Goal: Use online tool/utility: Utilize a website feature to perform a specific function

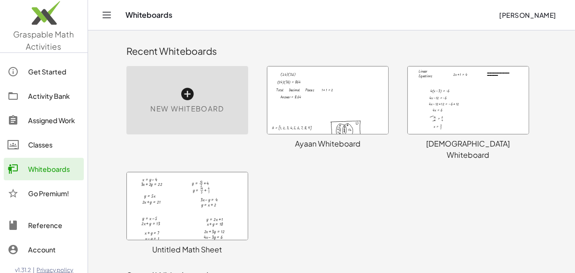
click at [464, 104] on div at bounding box center [468, 99] width 121 height 67
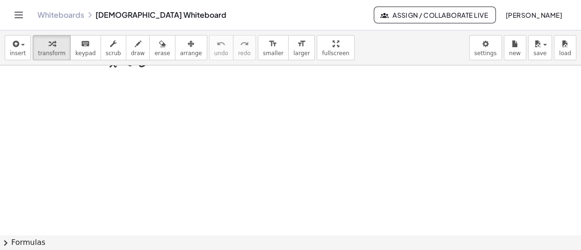
scroll to position [11265, 0]
drag, startPoint x: 242, startPoint y: 162, endPoint x: 44, endPoint y: 86, distance: 212.1
click at [44, 86] on div at bounding box center [44, 82] width 14 height 29
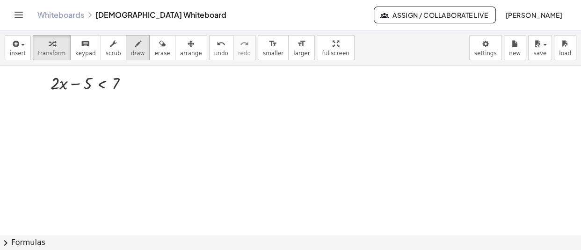
click at [135, 46] on icon "button" at bounding box center [138, 43] width 7 height 11
click at [44, 51] on span "transform" at bounding box center [52, 53] width 28 height 7
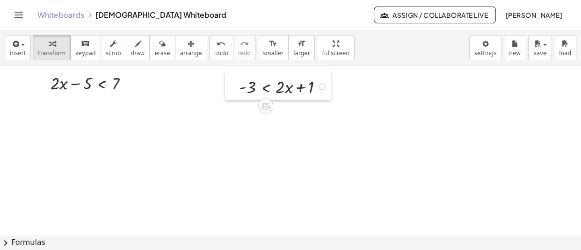
drag, startPoint x: 266, startPoint y: 169, endPoint x: 238, endPoint y: 86, distance: 87.5
click at [238, 86] on div at bounding box center [232, 86] width 14 height 29
click at [135, 49] on icon "button" at bounding box center [138, 43] width 7 height 11
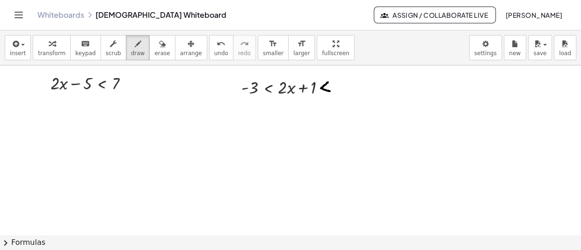
drag, startPoint x: 328, startPoint y: 84, endPoint x: 330, endPoint y: 93, distance: 9.1
drag, startPoint x: 262, startPoint y: 95, endPoint x: 269, endPoint y: 96, distance: 7.5
drag, startPoint x: 320, startPoint y: 94, endPoint x: 329, endPoint y: 94, distance: 8.4
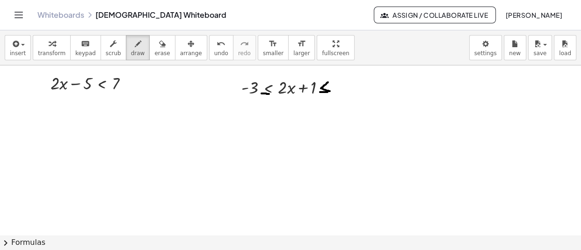
drag, startPoint x: 321, startPoint y: 96, endPoint x: 330, endPoint y: 96, distance: 9.4
drag, startPoint x: 344, startPoint y: 82, endPoint x: 338, endPoint y: 94, distance: 12.8
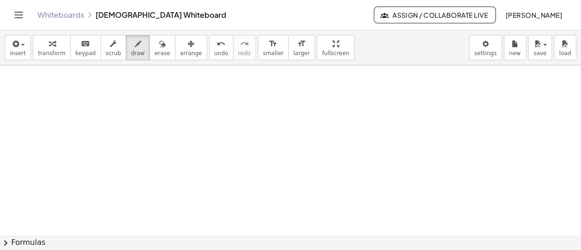
scroll to position [11319, 0]
click at [56, 46] on div "button" at bounding box center [52, 43] width 28 height 11
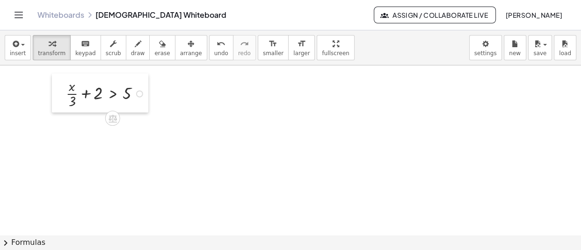
drag, startPoint x: 225, startPoint y: 137, endPoint x: 63, endPoint y: 95, distance: 167.3
click at [63, 95] on div at bounding box center [59, 93] width 14 height 39
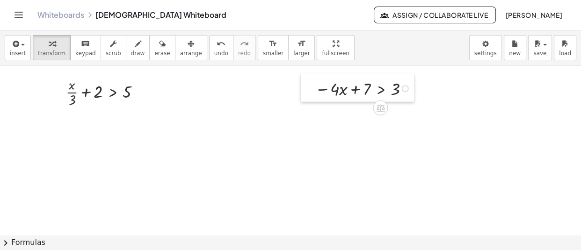
drag, startPoint x: 250, startPoint y: 165, endPoint x: 308, endPoint y: 98, distance: 88.3
click at [308, 98] on div at bounding box center [308, 88] width 14 height 29
click at [132, 50] on span "draw" at bounding box center [138, 53] width 14 height 7
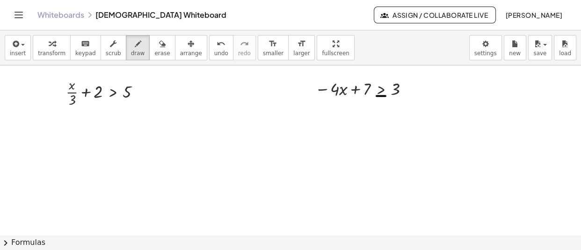
drag, startPoint x: 377, startPoint y: 98, endPoint x: 386, endPoint y: 98, distance: 8.9
click at [51, 41] on div "button" at bounding box center [52, 43] width 28 height 11
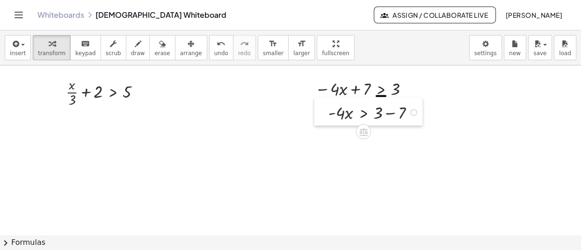
drag, startPoint x: 358, startPoint y: 163, endPoint x: 322, endPoint y: 114, distance: 60.7
click at [322, 114] on div at bounding box center [322, 112] width 14 height 29
click at [131, 52] on span "draw" at bounding box center [138, 53] width 14 height 7
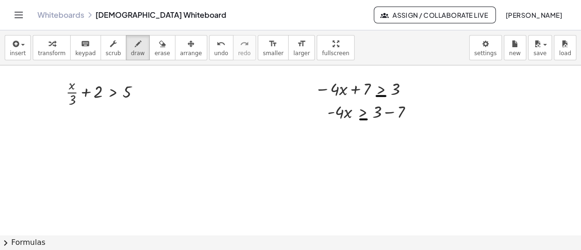
drag, startPoint x: 360, startPoint y: 121, endPoint x: 368, endPoint y: 121, distance: 7.5
click at [49, 44] on icon "button" at bounding box center [52, 43] width 7 height 11
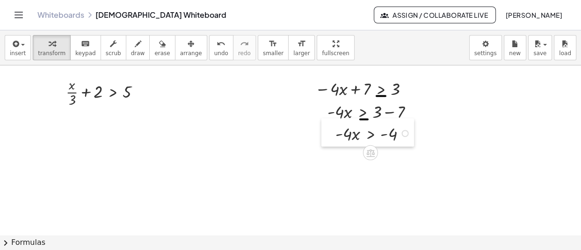
drag, startPoint x: 367, startPoint y: 167, endPoint x: 328, endPoint y: 137, distance: 48.8
click at [328, 137] on div at bounding box center [329, 133] width 14 height 29
click at [135, 42] on icon "button" at bounding box center [138, 43] width 7 height 11
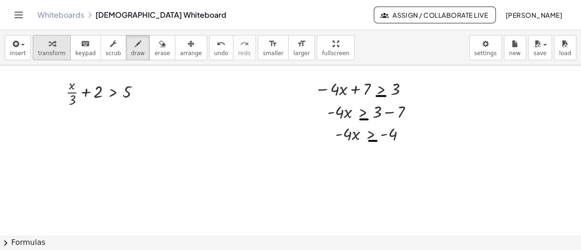
click at [33, 46] on button "transform" at bounding box center [52, 47] width 38 height 25
drag, startPoint x: 361, startPoint y: 216, endPoint x: 343, endPoint y: 167, distance: 52.0
click at [343, 167] on div at bounding box center [342, 161] width 14 height 39
click at [131, 44] on div "button" at bounding box center [138, 43] width 14 height 11
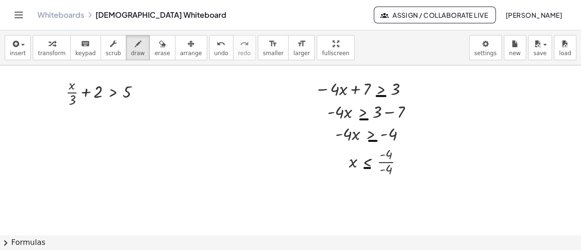
drag, startPoint x: 365, startPoint y: 170, endPoint x: 370, endPoint y: 170, distance: 5.6
drag, startPoint x: 118, startPoint y: 97, endPoint x: 51, endPoint y: 47, distance: 83.1
click at [51, 47] on div "**********" at bounding box center [290, 140] width 581 height 220
click at [56, 44] on div "button" at bounding box center [52, 43] width 28 height 11
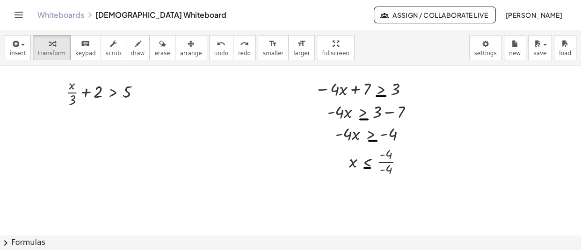
scroll to position [11348, 0]
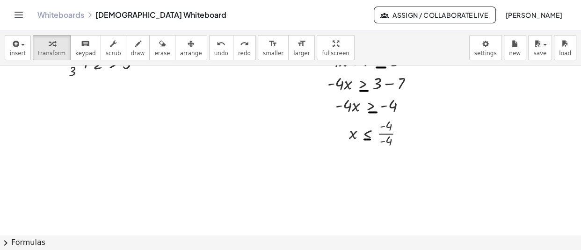
drag, startPoint x: 373, startPoint y: 173, endPoint x: 343, endPoint y: 161, distance: 32.3
click at [343, 161] on div at bounding box center [345, 160] width 14 height 28
click at [131, 42] on div "button" at bounding box center [138, 43] width 14 height 11
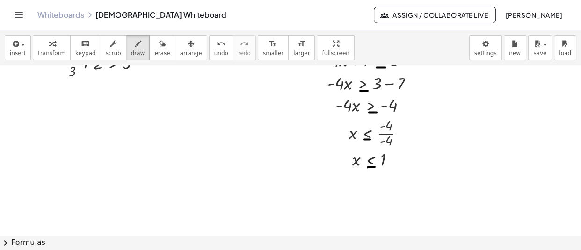
drag, startPoint x: 368, startPoint y: 169, endPoint x: 375, endPoint y: 169, distance: 7.5
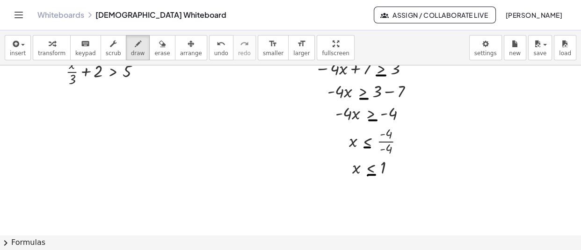
scroll to position [11341, 0]
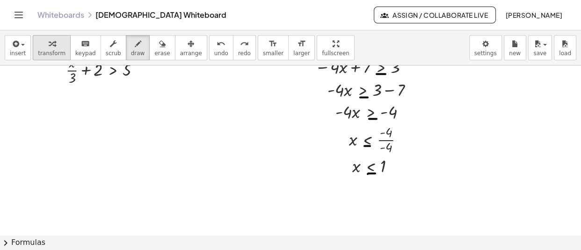
click at [44, 50] on span "transform" at bounding box center [52, 53] width 28 height 7
drag, startPoint x: 106, startPoint y: 191, endPoint x: 81, endPoint y: 185, distance: 25.9
click at [81, 185] on div at bounding box center [73, 197] width 14 height 29
click at [158, 187] on div at bounding box center [156, 185] width 7 height 7
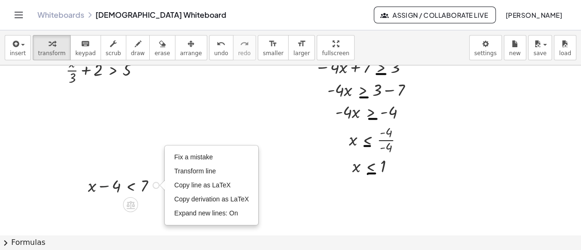
click at [103, 190] on div at bounding box center [126, 185] width 86 height 24
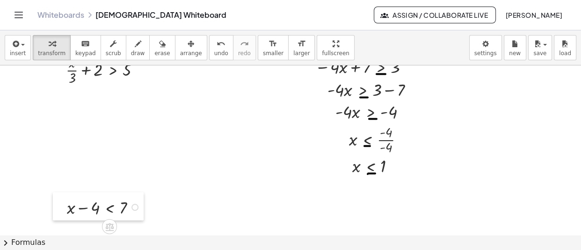
drag, startPoint x: 84, startPoint y: 187, endPoint x: 63, endPoint y: 209, distance: 30.5
click at [63, 209] on div at bounding box center [60, 207] width 14 height 29
click at [134, 207] on div "Fix a mistake Transform line Copy line as LaTeX Copy derivation as LaTeX Expand…" at bounding box center [135, 207] width 7 height 7
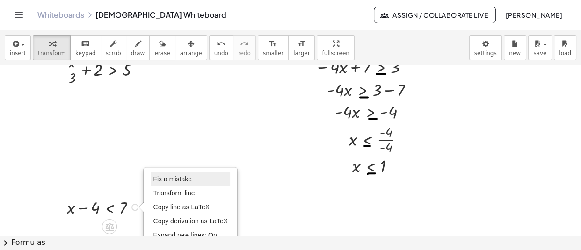
click at [190, 179] on span "Fix a mistake" at bounding box center [172, 179] width 38 height 7
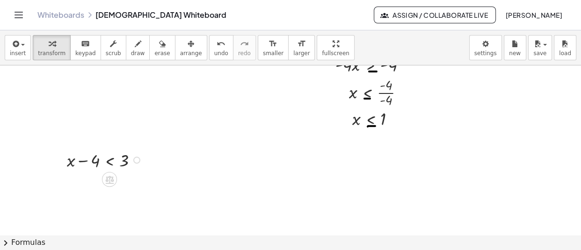
scroll to position [11389, 0]
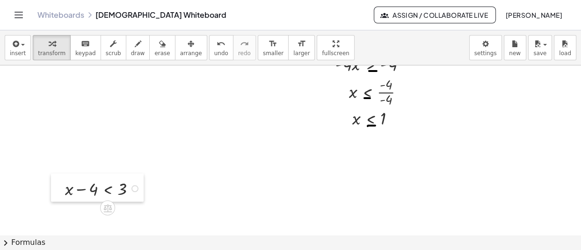
drag, startPoint x: 60, startPoint y: 160, endPoint x: 59, endPoint y: 194, distance: 34.2
click at [59, 194] on div at bounding box center [58, 188] width 14 height 29
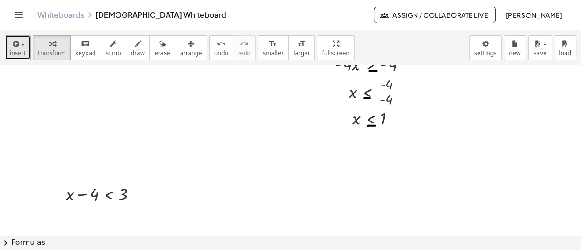
click at [10, 51] on span "insert" at bounding box center [18, 53] width 16 height 7
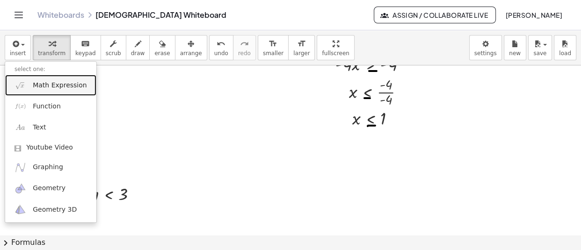
click at [66, 81] on span "Math Expression" at bounding box center [60, 85] width 54 height 9
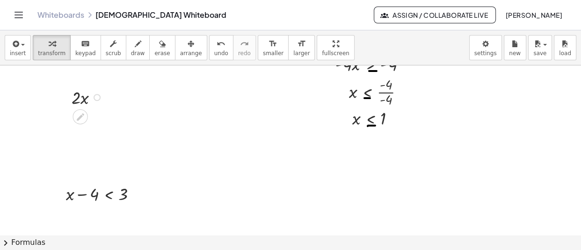
click at [95, 99] on div at bounding box center [97, 97] width 7 height 7
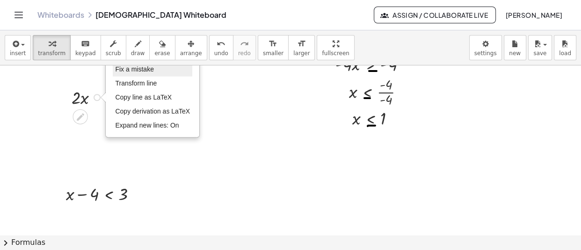
click at [143, 72] on span "Fix a mistake" at bounding box center [134, 69] width 38 height 7
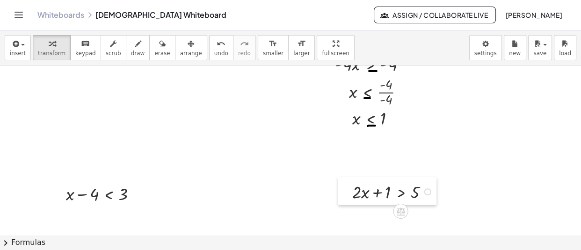
drag, startPoint x: 23, startPoint y: 97, endPoint x: 344, endPoint y: 192, distance: 333.9
click at [344, 192] on div at bounding box center [345, 191] width 14 height 29
click at [131, 52] on span "draw" at bounding box center [138, 53] width 14 height 7
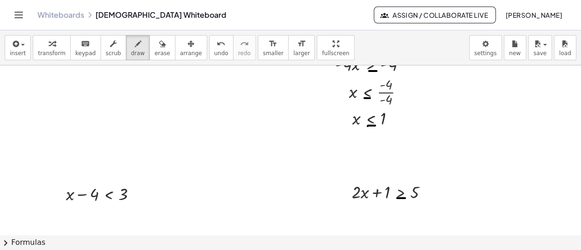
drag, startPoint x: 397, startPoint y: 200, endPoint x: 405, endPoint y: 200, distance: 8.0
click at [43, 47] on div "button" at bounding box center [52, 43] width 28 height 11
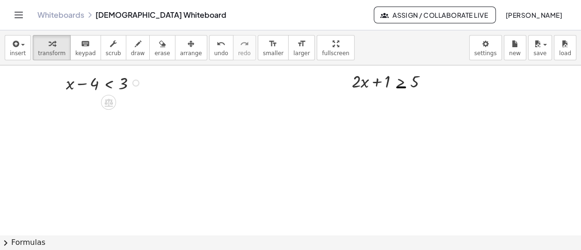
scroll to position [11501, 0]
drag, startPoint x: 219, startPoint y: 195, endPoint x: 60, endPoint y: 179, distance: 160.0
click at [60, 179] on div at bounding box center [54, 171] width 14 height 29
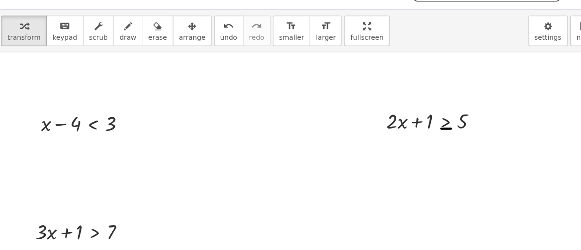
scroll to position [11458, 0]
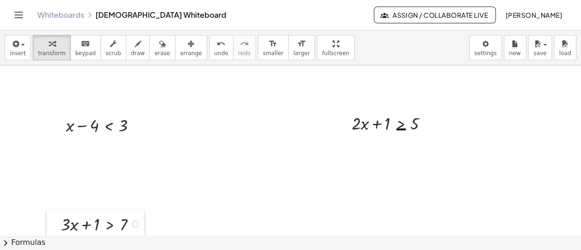
drag, startPoint x: 59, startPoint y: 211, endPoint x: 59, endPoint y: 220, distance: 9.4
click at [59, 220] on div at bounding box center [54, 224] width 14 height 29
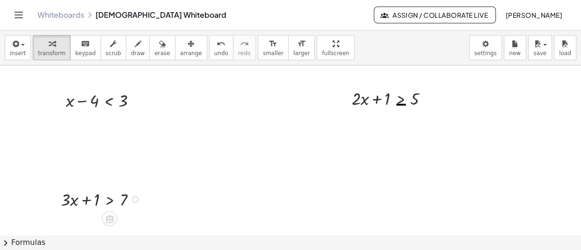
scroll to position [11490, 0]
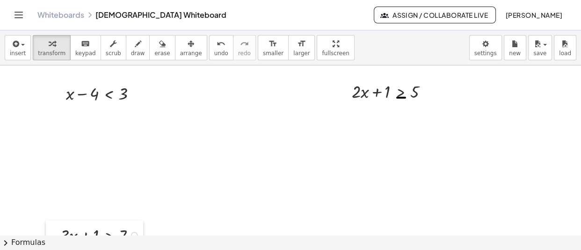
drag, startPoint x: 60, startPoint y: 193, endPoint x: 59, endPoint y: 236, distance: 43.1
click at [59, 236] on div "**********" at bounding box center [290, 140] width 581 height 220
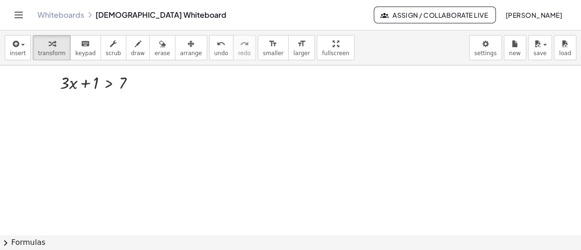
scroll to position [11643, 0]
drag, startPoint x: 334, startPoint y: 159, endPoint x: 365, endPoint y: 90, distance: 75.7
click at [365, 90] on div at bounding box center [365, 90] width 14 height 39
click at [135, 49] on icon "button" at bounding box center [138, 43] width 7 height 11
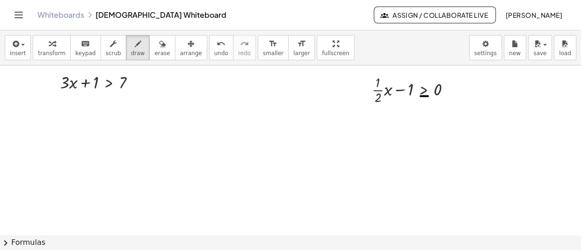
drag, startPoint x: 421, startPoint y: 98, endPoint x: 428, endPoint y: 98, distance: 7.5
click at [39, 49] on button "transform" at bounding box center [52, 47] width 38 height 25
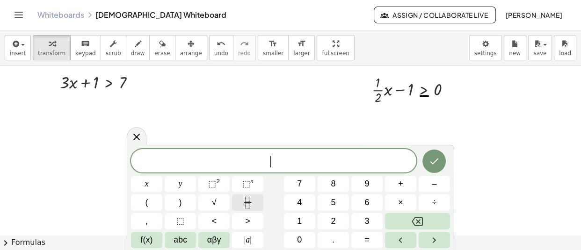
click at [243, 210] on button "Fraction" at bounding box center [247, 203] width 31 height 16
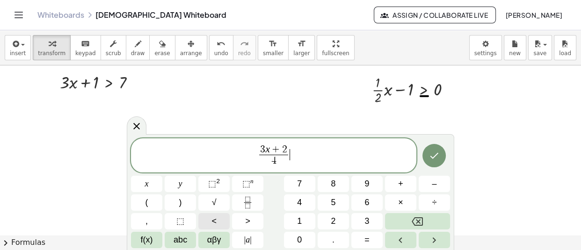
click at [223, 224] on button "<" at bounding box center [213, 221] width 31 height 16
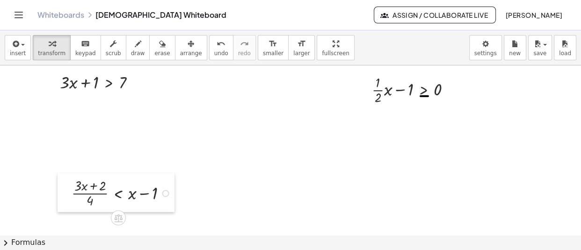
drag, startPoint x: 217, startPoint y: 193, endPoint x: 69, endPoint y: 195, distance: 148.4
click at [69, 195] on div at bounding box center [65, 193] width 14 height 39
click at [135, 43] on icon "button" at bounding box center [138, 43] width 7 height 11
drag, startPoint x: 115, startPoint y: 201, endPoint x: 122, endPoint y: 201, distance: 6.6
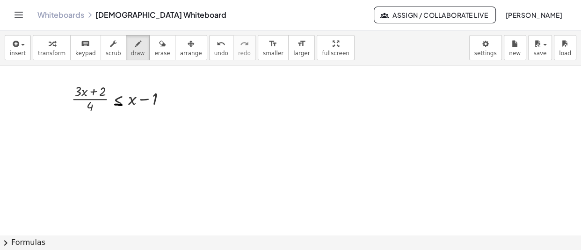
scroll to position [11739, 0]
click at [56, 47] on div "button" at bounding box center [52, 43] width 28 height 11
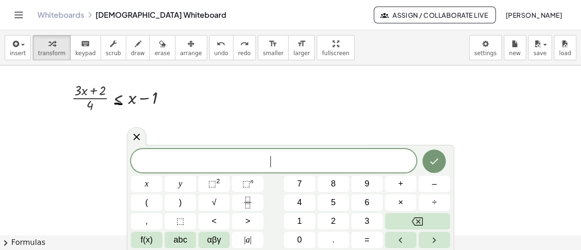
click at [292, 198] on button "4" at bounding box center [299, 203] width 31 height 16
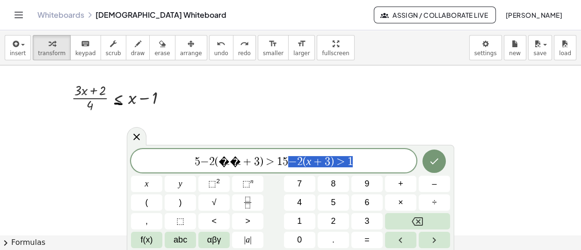
drag, startPoint x: 360, startPoint y: 158, endPoint x: 283, endPoint y: 158, distance: 76.3
click at [283, 158] on span "5 − 2 ( � � + 3 ) > 1 5 − 2 ( x + 3 ) > 1" at bounding box center [274, 161] width 286 height 13
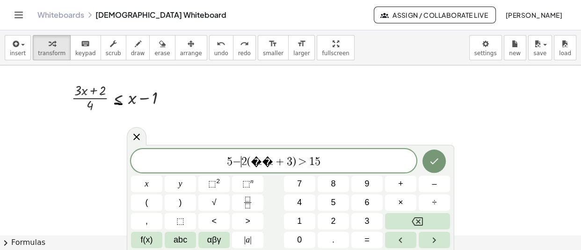
click at [242, 161] on span "−" at bounding box center [237, 161] width 9 height 11
click at [276, 158] on span "+" at bounding box center [283, 161] width 14 height 11
click at [430, 159] on icon "Done" at bounding box center [434, 161] width 11 height 11
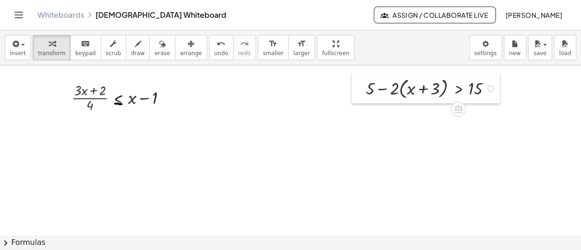
drag, startPoint x: 300, startPoint y: 213, endPoint x: 360, endPoint y: 89, distance: 138.0
click at [360, 89] on div at bounding box center [359, 88] width 14 height 31
click at [493, 90] on div at bounding box center [491, 88] width 7 height 7
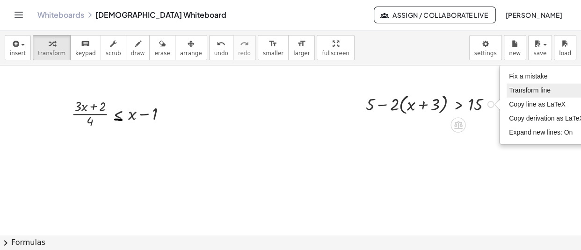
scroll to position [11723, 0]
click at [533, 73] on span "Fix a mistake" at bounding box center [528, 76] width 38 height 7
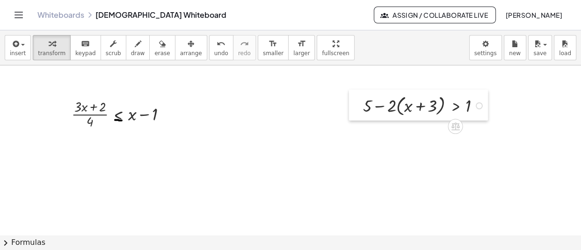
click at [358, 109] on div at bounding box center [356, 105] width 14 height 31
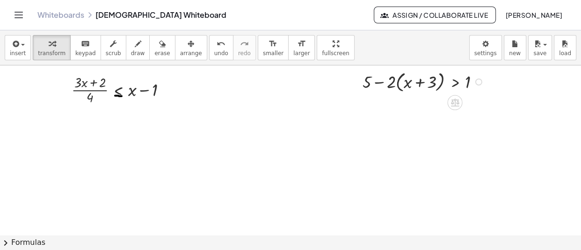
scroll to position [11747, 0]
drag, startPoint x: 247, startPoint y: 204, endPoint x: 82, endPoint y: 186, distance: 165.2
click at [82, 186] on div at bounding box center [80, 179] width 14 height 39
click at [131, 44] on div "button" at bounding box center [138, 43] width 14 height 11
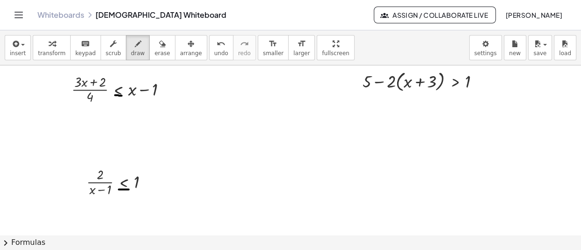
drag, startPoint x: 119, startPoint y: 191, endPoint x: 129, endPoint y: 191, distance: 9.8
click at [33, 46] on button "transform" at bounding box center [52, 47] width 38 height 25
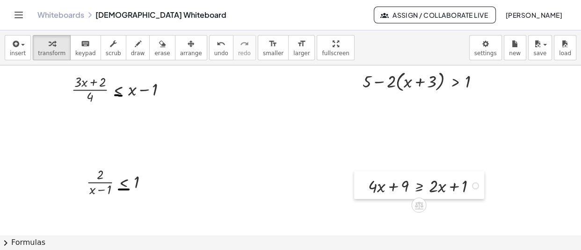
drag, startPoint x: 336, startPoint y: 209, endPoint x: 365, endPoint y: 186, distance: 37.3
click at [365, 186] on div at bounding box center [361, 185] width 14 height 29
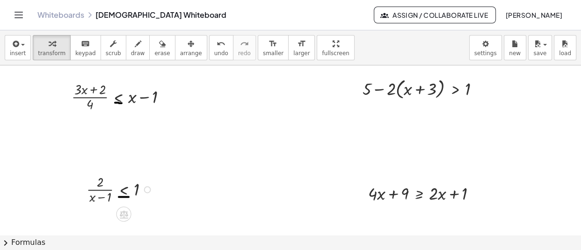
scroll to position [11740, 0]
click at [151, 190] on div at bounding box center [147, 189] width 7 height 7
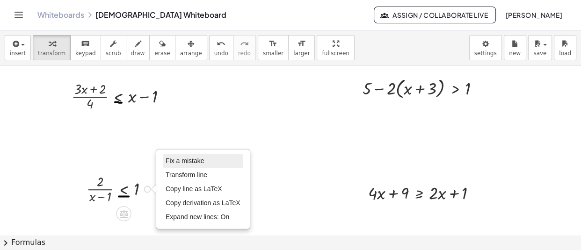
click at [196, 162] on span "Fix a mistake" at bounding box center [185, 160] width 38 height 7
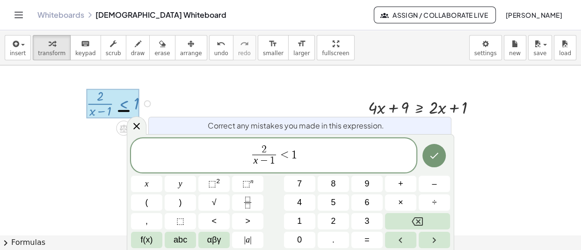
scroll to position [11826, 0]
drag, startPoint x: 269, startPoint y: 163, endPoint x: 253, endPoint y: 163, distance: 15.9
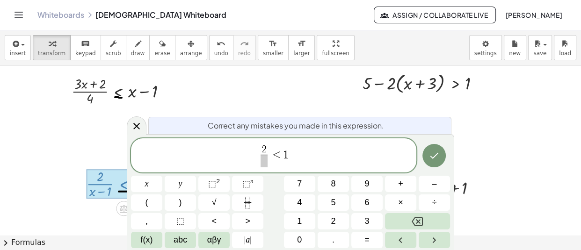
scroll to position [11745, 0]
click at [268, 151] on span "2 ​ ​" at bounding box center [264, 156] width 11 height 23
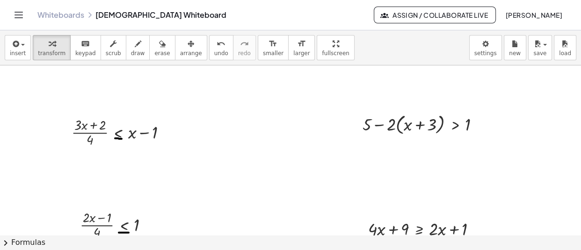
scroll to position [11705, 0]
drag, startPoint x: 79, startPoint y: 221, endPoint x: 79, endPoint y: 242, distance: 21.1
click at [79, 242] on div "**********" at bounding box center [290, 140] width 581 height 220
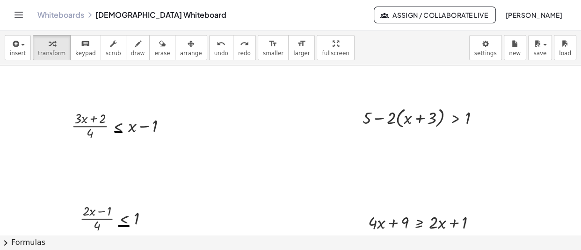
scroll to position [11712, 0]
drag, startPoint x: 360, startPoint y: 222, endPoint x: 80, endPoint y: 267, distance: 284.0
click at [80, 250] on html "**********" at bounding box center [290, 125] width 581 height 250
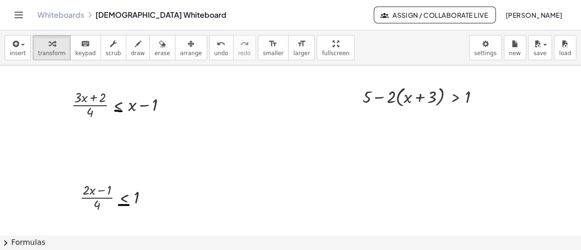
drag, startPoint x: 407, startPoint y: 152, endPoint x: 370, endPoint y: 126, distance: 45.1
click at [370, 126] on div at bounding box center [368, 124] width 14 height 29
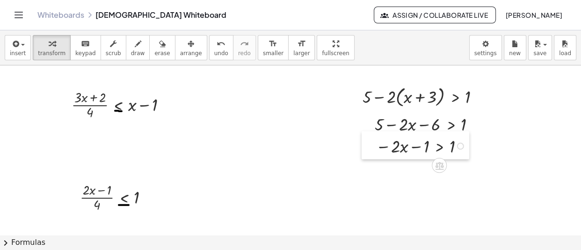
drag, startPoint x: 427, startPoint y: 191, endPoint x: 373, endPoint y: 149, distance: 69.0
click at [373, 149] on div at bounding box center [369, 146] width 14 height 29
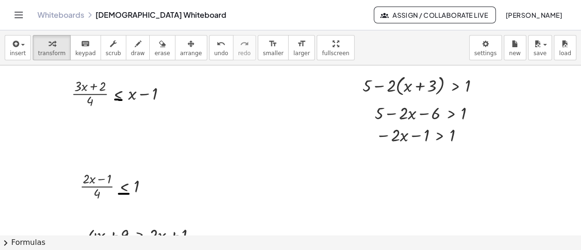
scroll to position [11744, 0]
click at [417, 190] on div "· - 2 · x > + 1 + 1" at bounding box center [457, 184] width 103 height 29
drag, startPoint x: 418, startPoint y: 187, endPoint x: 377, endPoint y: 157, distance: 50.6
click at [377, 157] on div at bounding box center [372, 154] width 14 height 29
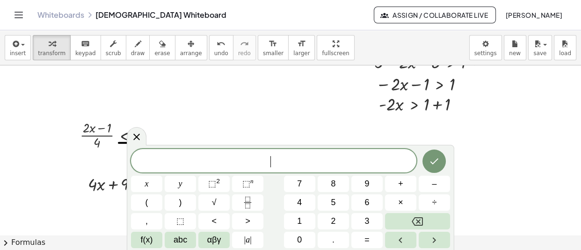
scroll to position [11796, 0]
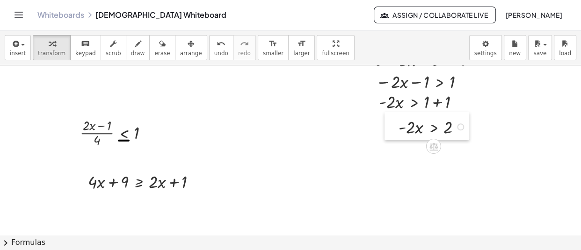
drag, startPoint x: 383, startPoint y: 153, endPoint x: 389, endPoint y: 129, distance: 24.0
click at [389, 129] on div at bounding box center [392, 126] width 14 height 29
drag, startPoint x: 398, startPoint y: 133, endPoint x: 391, endPoint y: 131, distance: 7.8
click at [391, 131] on div at bounding box center [384, 124] width 14 height 29
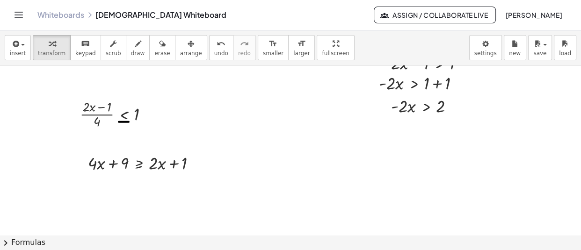
scroll to position [11816, 0]
drag, startPoint x: 411, startPoint y: 184, endPoint x: 391, endPoint y: 137, distance: 50.6
click at [391, 137] on div at bounding box center [391, 131] width 14 height 39
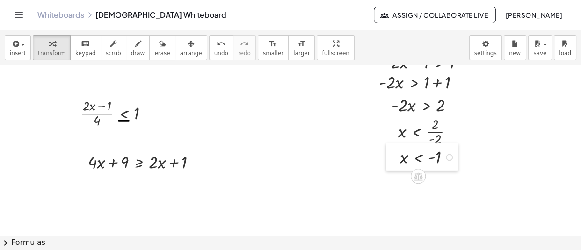
drag, startPoint x: 430, startPoint y: 199, endPoint x: 396, endPoint y: 161, distance: 51.4
click at [396, 161] on div at bounding box center [393, 157] width 14 height 28
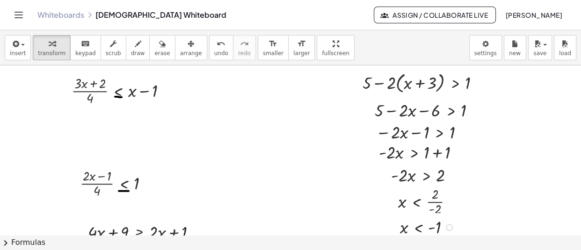
scroll to position [11746, 0]
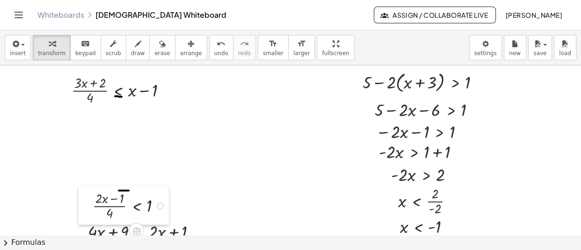
drag, startPoint x: 76, startPoint y: 181, endPoint x: 89, endPoint y: 204, distance: 26.4
click at [89, 204] on div at bounding box center [86, 205] width 14 height 39
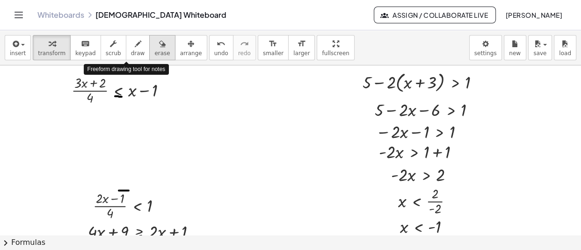
click at [154, 41] on div "button" at bounding box center [161, 43] width 15 height 11
click at [0, 0] on div at bounding box center [0, 0] width 0 height 0
click at [46, 53] on span "transform" at bounding box center [52, 53] width 28 height 7
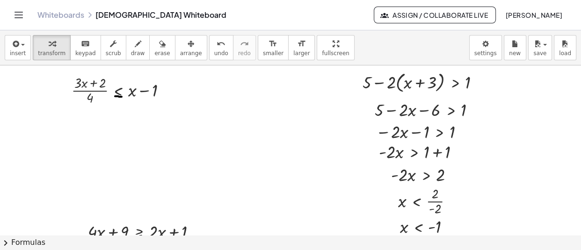
drag, startPoint x: 91, startPoint y: 205, endPoint x: 97, endPoint y: 267, distance: 62.1
click at [97, 250] on html "**********" at bounding box center [290, 125] width 581 height 250
drag, startPoint x: 87, startPoint y: 227, endPoint x: 90, endPoint y: 267, distance: 40.4
click at [90, 250] on html "**********" at bounding box center [290, 125] width 581 height 250
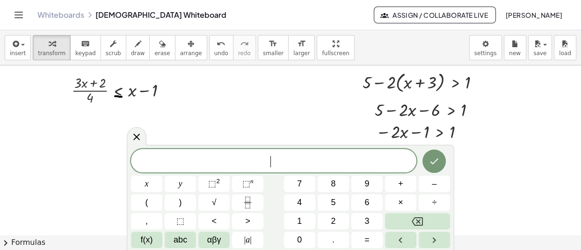
click at [140, 134] on icon at bounding box center [136, 136] width 11 height 11
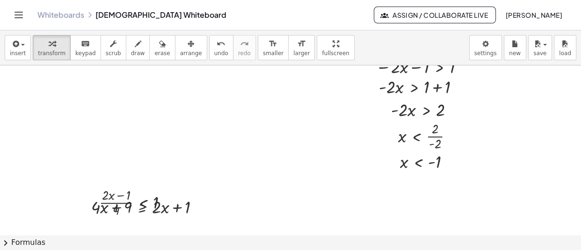
scroll to position [11812, 0]
drag, startPoint x: 90, startPoint y: 204, endPoint x: 89, endPoint y: 242, distance: 37.9
click at [89, 242] on div "**********" at bounding box center [290, 140] width 581 height 220
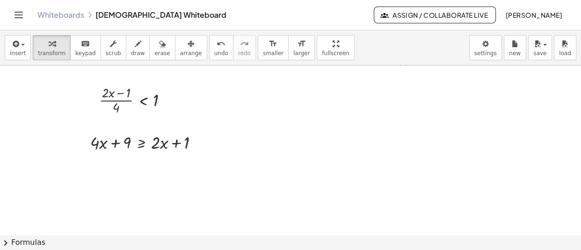
scroll to position [11927, 0]
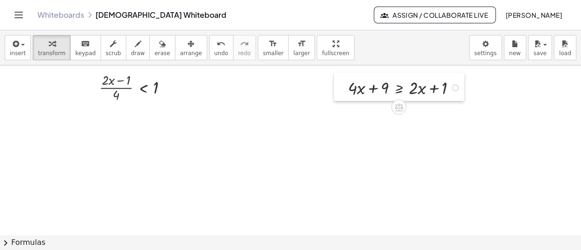
drag, startPoint x: 84, startPoint y: 131, endPoint x: 342, endPoint y: 88, distance: 261.4
click at [342, 88] on div at bounding box center [341, 87] width 14 height 29
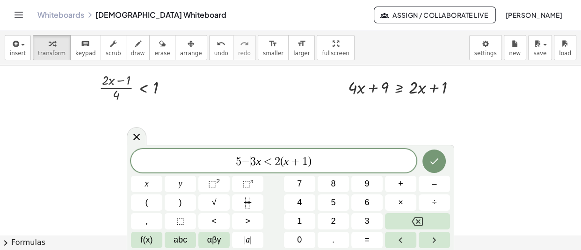
click at [248, 162] on span "−" at bounding box center [246, 161] width 9 height 11
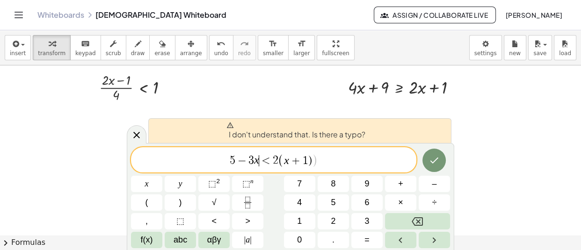
click at [328, 167] on span "5 − 3 x ​ < 2 ( x + 1 ) )" at bounding box center [274, 160] width 286 height 15
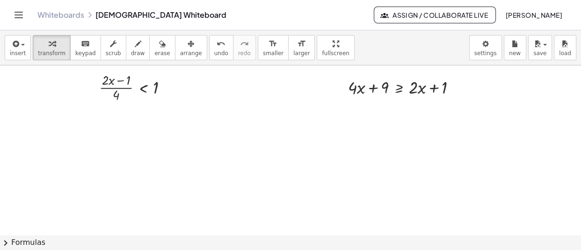
drag, startPoint x: 67, startPoint y: 191, endPoint x: 72, endPoint y: 249, distance: 58.2
click at [72, 249] on div "**********" at bounding box center [290, 140] width 581 height 220
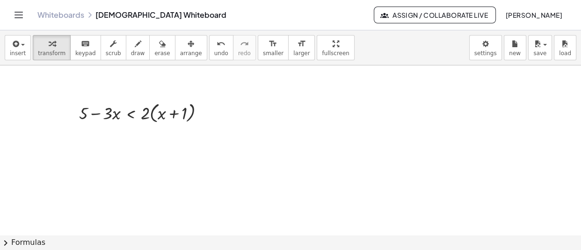
scroll to position [12089, 0]
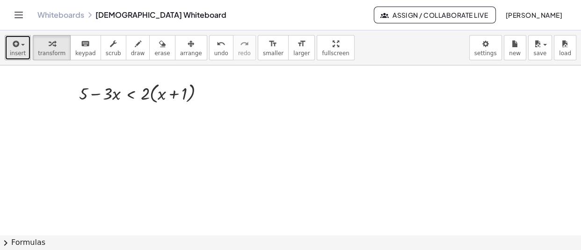
click at [19, 44] on span "button" at bounding box center [20, 45] width 2 height 7
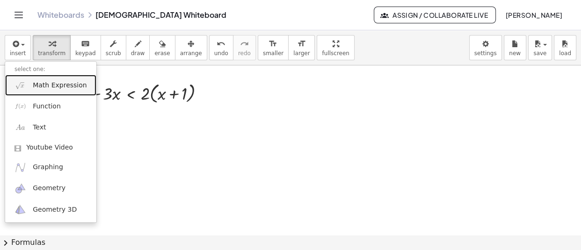
click at [51, 83] on span "Math Expression" at bounding box center [60, 85] width 54 height 9
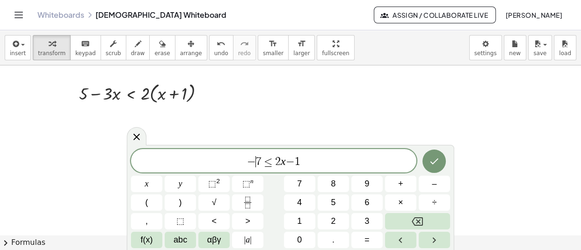
click at [252, 162] on span "−" at bounding box center [251, 161] width 9 height 11
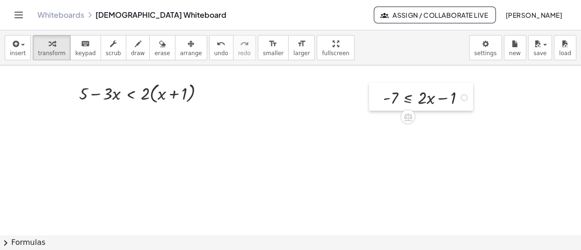
drag, startPoint x: 279, startPoint y: 101, endPoint x: 378, endPoint y: 101, distance: 99.2
click at [378, 101] on div at bounding box center [376, 97] width 14 height 29
click at [131, 45] on div "button" at bounding box center [138, 43] width 14 height 11
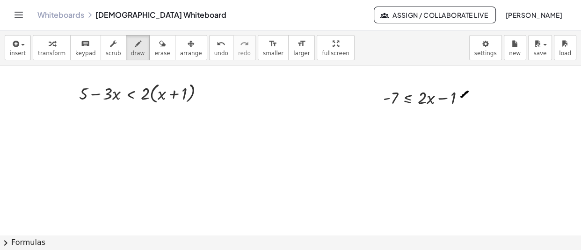
drag, startPoint x: 468, startPoint y: 93, endPoint x: 462, endPoint y: 98, distance: 8.3
drag, startPoint x: 468, startPoint y: 94, endPoint x: 472, endPoint y: 103, distance: 10.9
drag, startPoint x: 484, startPoint y: 91, endPoint x: 478, endPoint y: 102, distance: 11.9
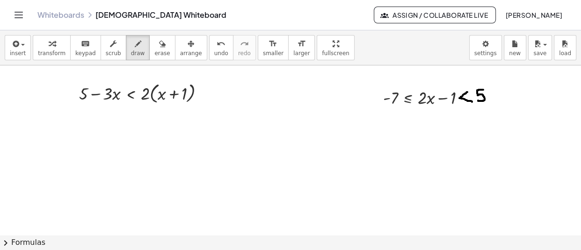
click at [40, 47] on div "button" at bounding box center [52, 43] width 28 height 11
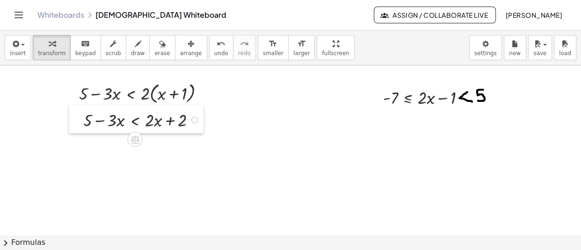
drag, startPoint x: 142, startPoint y: 164, endPoint x: 74, endPoint y: 120, distance: 80.9
click at [74, 120] on div at bounding box center [76, 119] width 14 height 29
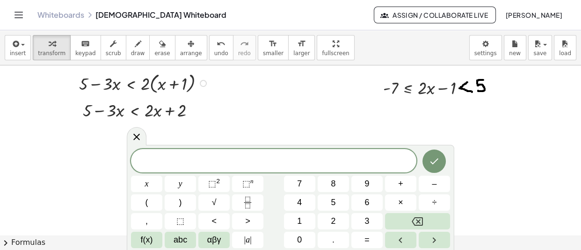
scroll to position [12099, 0]
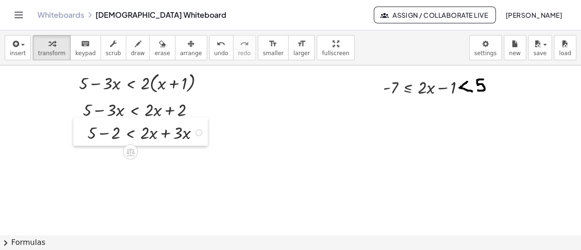
drag, startPoint x: 170, startPoint y: 200, endPoint x: 87, endPoint y: 133, distance: 106.5
click at [87, 133] on div at bounding box center [80, 132] width 14 height 29
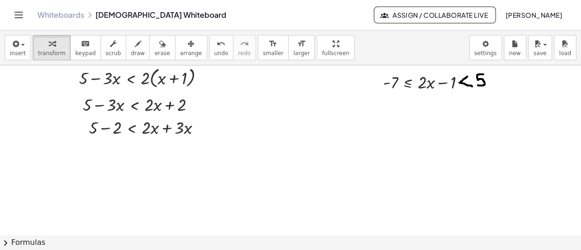
scroll to position [12105, 0]
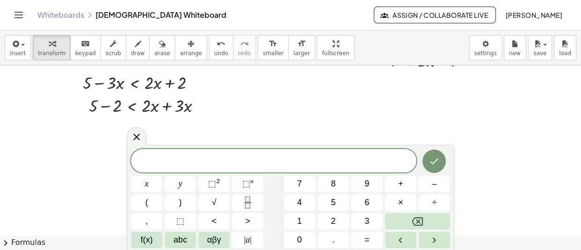
scroll to position [12127, 0]
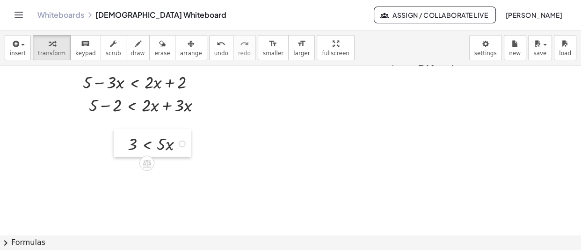
drag, startPoint x: 203, startPoint y: 176, endPoint x: 95, endPoint y: 123, distance: 120.6
click at [114, 129] on div at bounding box center [121, 143] width 14 height 29
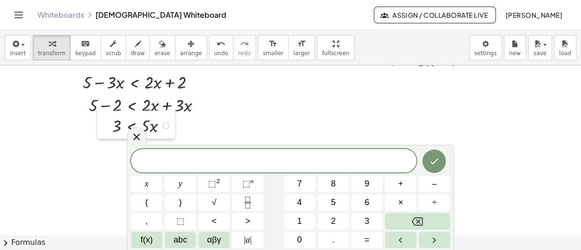
drag, startPoint x: 97, startPoint y: 125, endPoint x: 108, endPoint y: 123, distance: 11.0
click at [108, 123] on div at bounding box center [105, 125] width 14 height 29
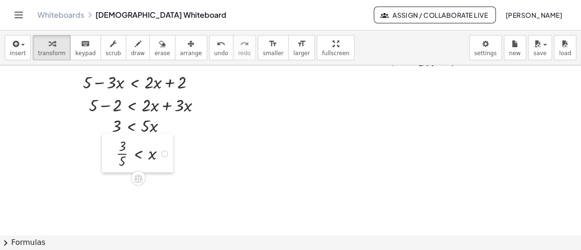
drag, startPoint x: 175, startPoint y: 183, endPoint x: 112, endPoint y: 155, distance: 68.5
click at [112, 155] on div at bounding box center [109, 153] width 14 height 39
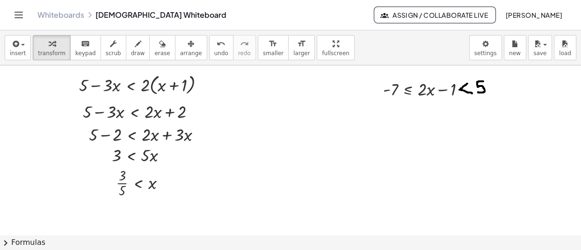
scroll to position [12098, 0]
drag, startPoint x: 215, startPoint y: 216, endPoint x: 81, endPoint y: 253, distance: 139.4
click at [81, 250] on html "**********" at bounding box center [290, 125] width 581 height 250
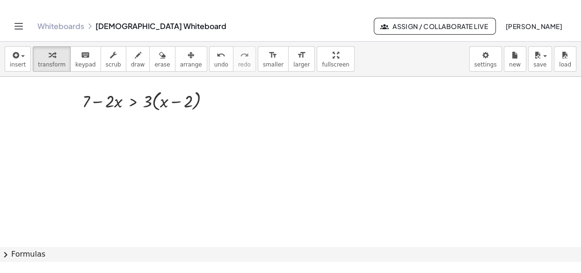
scroll to position [12265, 0]
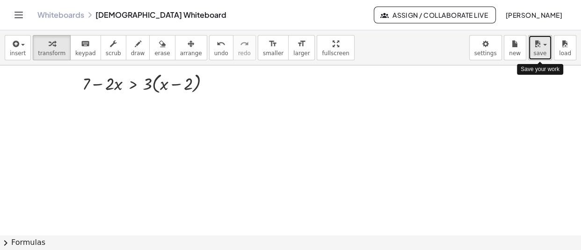
click at [533, 44] on button "save" at bounding box center [541, 47] width 24 height 25
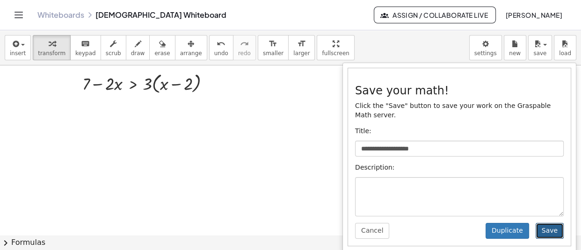
click at [552, 223] on button "Save" at bounding box center [550, 231] width 28 height 16
